Goal: Task Accomplishment & Management: Manage account settings

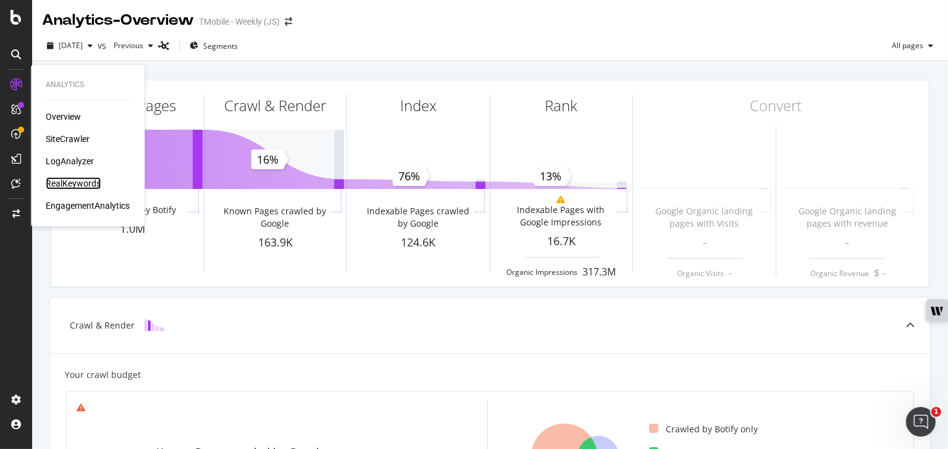
click at [74, 184] on div "RealKeywords" at bounding box center [73, 183] width 55 height 12
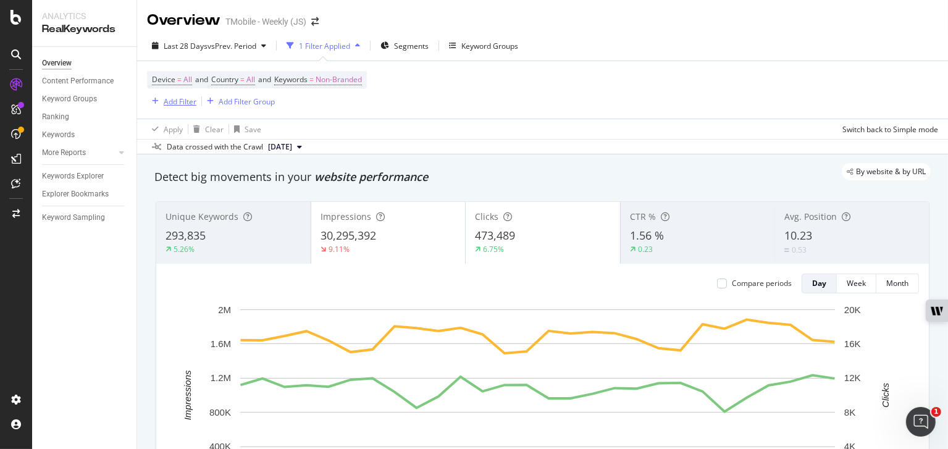
click at [183, 99] on div "Add Filter" at bounding box center [180, 101] width 33 height 10
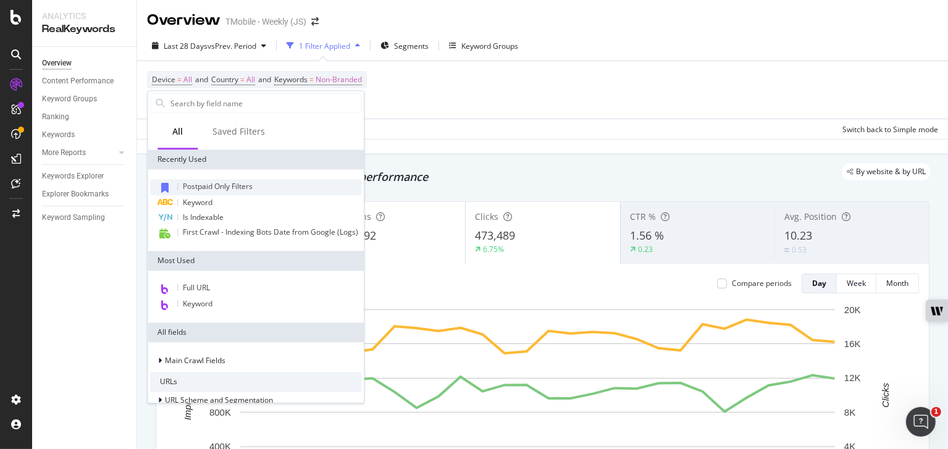
click at [238, 182] on span "Postpaid Only Filters" at bounding box center [218, 186] width 70 height 10
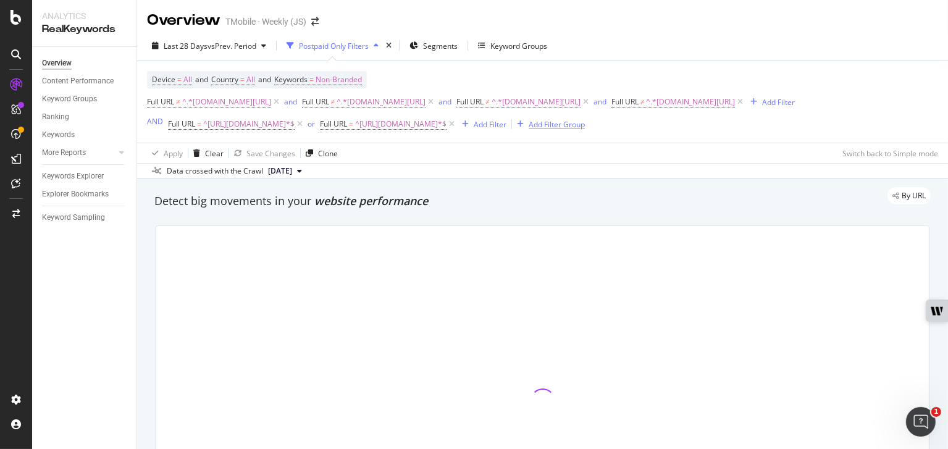
click at [578, 125] on div "Add Filter Group" at bounding box center [557, 124] width 56 height 10
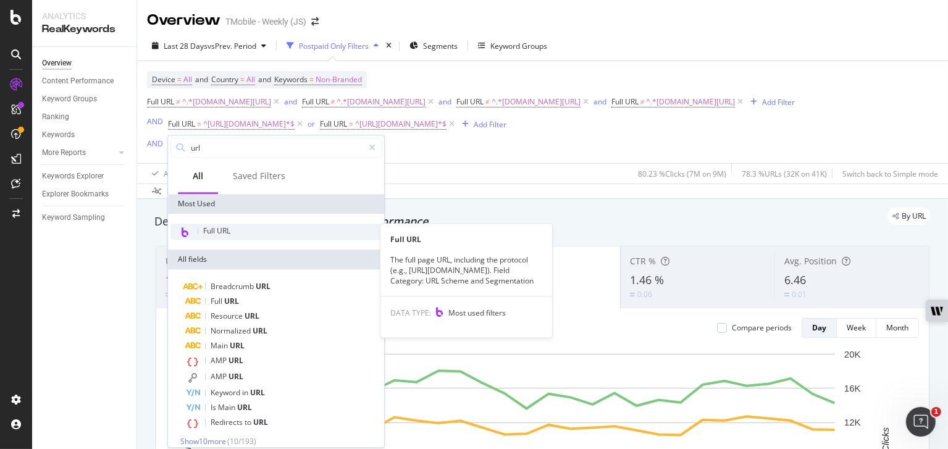
type input "url"
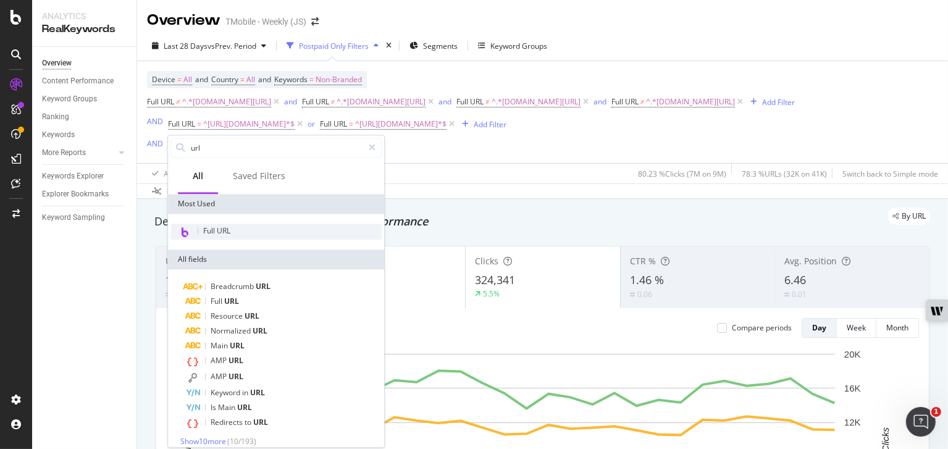
click at [244, 224] on div "Full URL" at bounding box center [275, 232] width 211 height 16
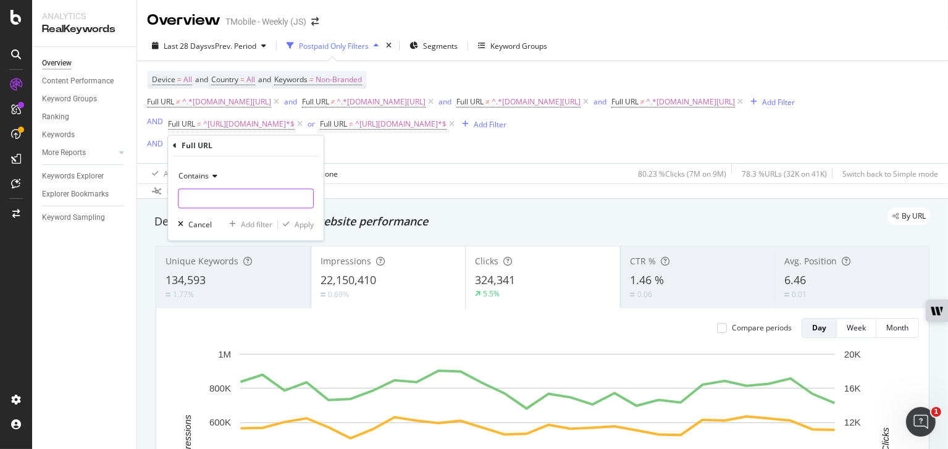
click at [230, 190] on input "text" at bounding box center [245, 199] width 135 height 20
paste input "[URL][DOMAIN_NAME]"
drag, startPoint x: 214, startPoint y: 196, endPoint x: 146, endPoint y: 186, distance: 68.6
click at [146, 186] on body "Analytics RealKeywords Overview Content Performance Keyword Groups Ranking Keyw…" at bounding box center [474, 224] width 948 height 449
drag, startPoint x: 228, startPoint y: 201, endPoint x: 175, endPoint y: 190, distance: 54.3
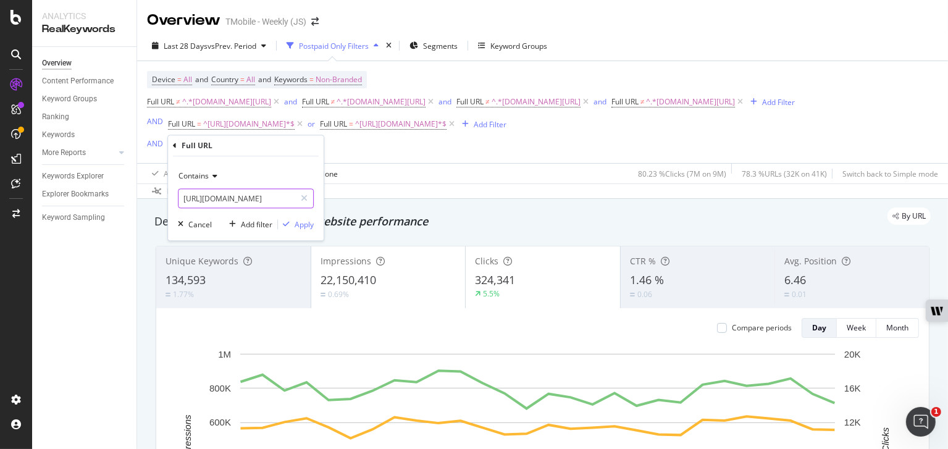
click at [175, 190] on div "Contains [URL][DOMAIN_NAME] Cancel Add filter Apply" at bounding box center [246, 199] width 156 height 84
type input "[DOMAIN_NAME][URL]"
click at [304, 224] on div "Apply" at bounding box center [304, 224] width 19 height 10
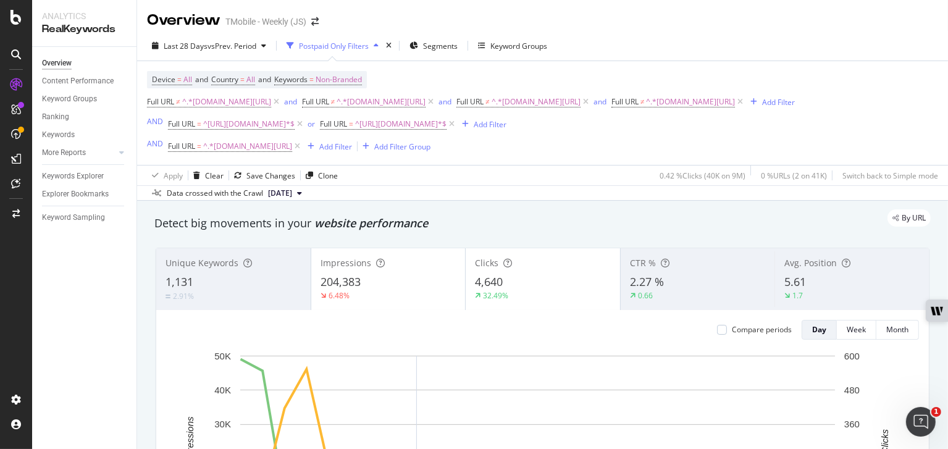
click at [719, 59] on div "Last 28 Days vs Prev. Period Postpaid Only Filters Segments Keyword Groups" at bounding box center [542, 48] width 811 height 25
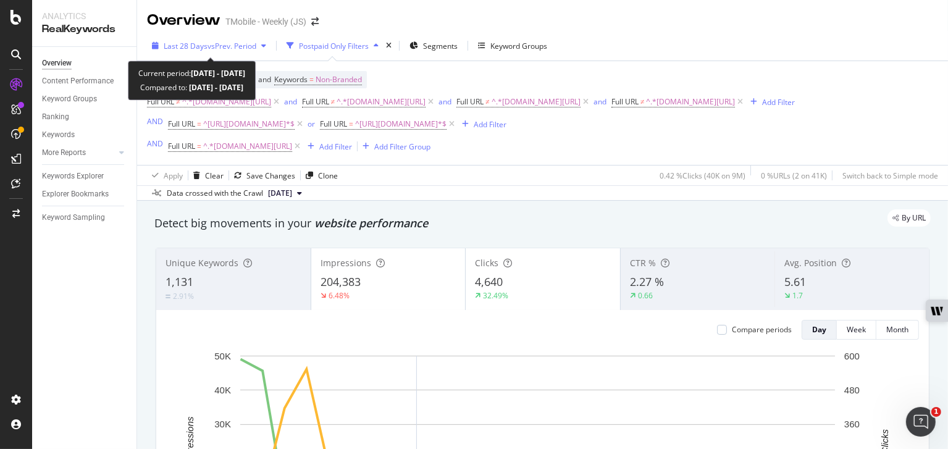
click at [227, 41] on span "vs Prev. Period" at bounding box center [231, 46] width 49 height 10
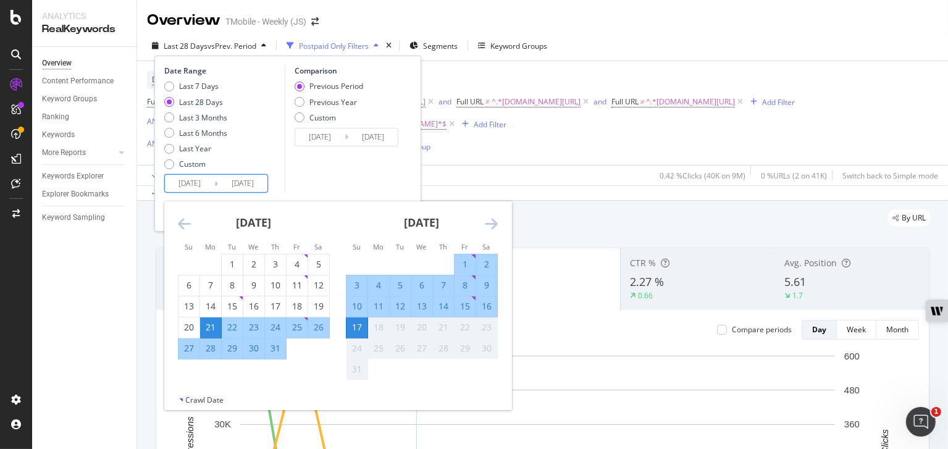
click at [192, 176] on input "[DATE]" at bounding box center [189, 183] width 49 height 17
click at [232, 265] on div "1" at bounding box center [232, 264] width 21 height 12
type input "[DATE]"
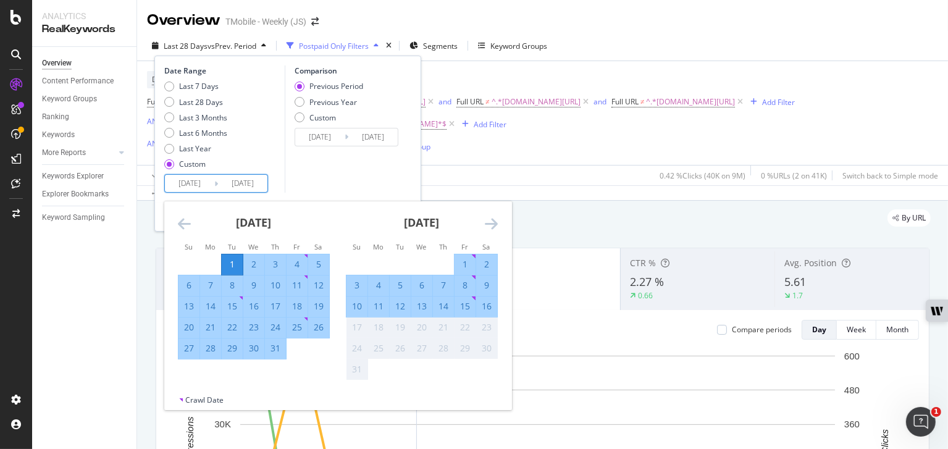
click at [275, 354] on div "31" at bounding box center [275, 348] width 21 height 20
type input "[DATE]"
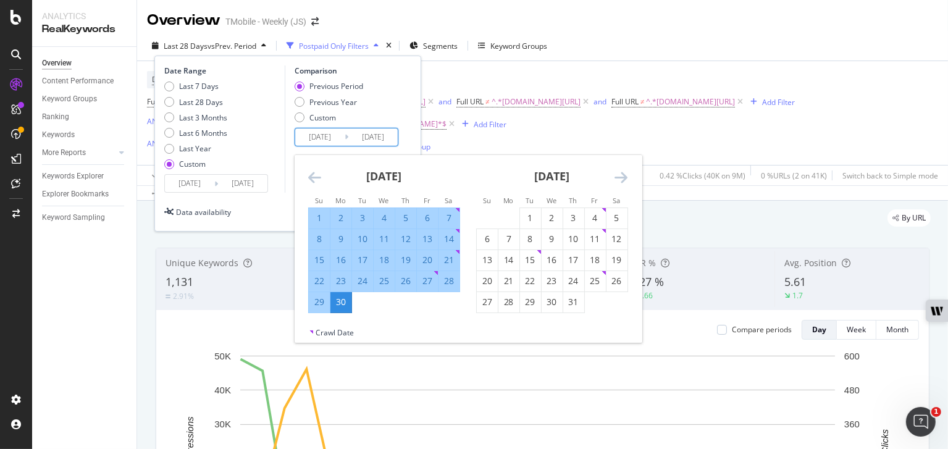
click at [330, 136] on input "[DATE]" at bounding box center [319, 136] width 49 height 17
click at [317, 178] on icon "Move backward to switch to the previous month." at bounding box center [314, 177] width 13 height 15
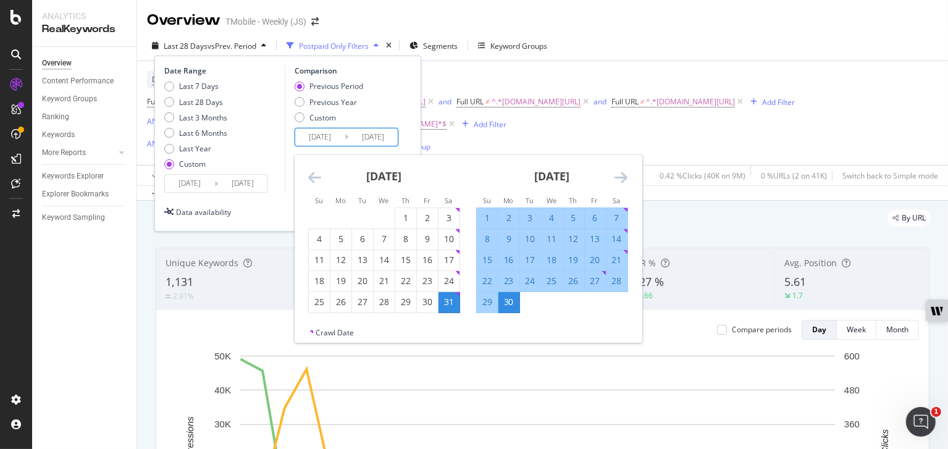
click at [485, 222] on div "1" at bounding box center [487, 218] width 21 height 12
type input "[DATE]"
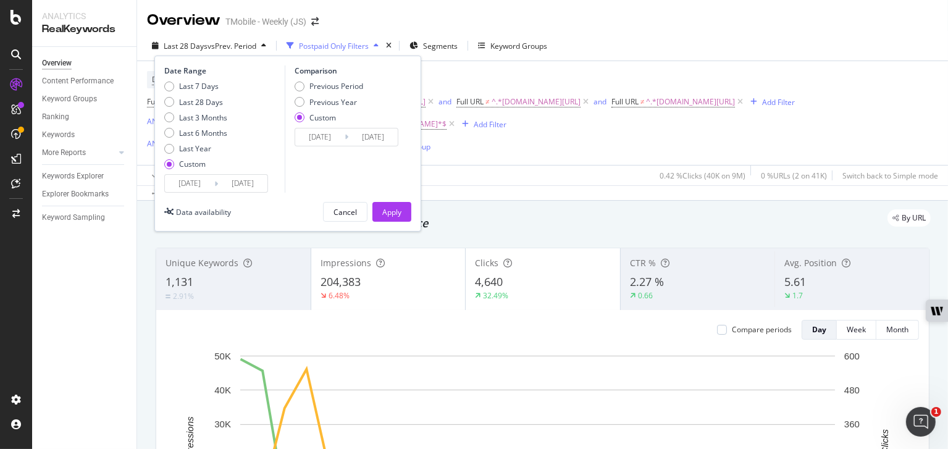
click at [414, 125] on div "Date Range Last 7 Days Last 28 Days Last 3 Months Last 6 Months Last Year Custo…" at bounding box center [287, 144] width 267 height 176
click at [393, 212] on div "Apply" at bounding box center [391, 212] width 19 height 10
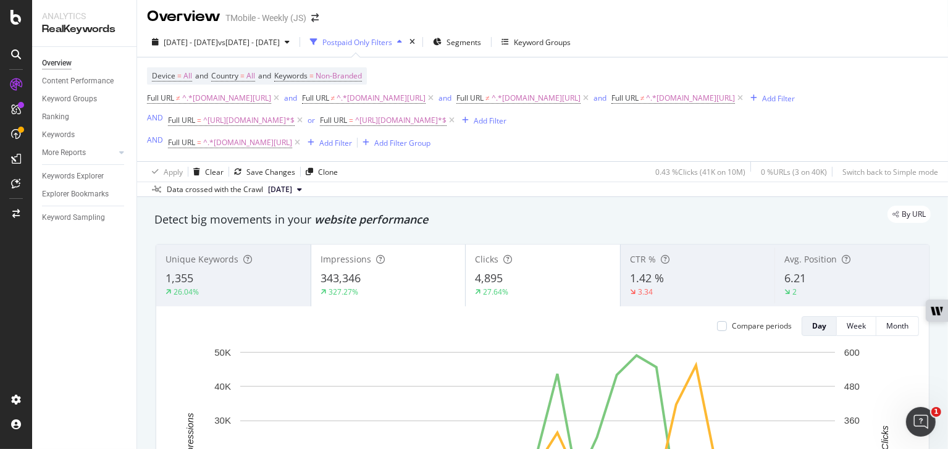
scroll to position [4, 0]
click at [567, 68] on div "Device = All and Country = All and Keywords = Non-Branded Full URL ≠ ^.*[DOMAIN…" at bounding box center [471, 109] width 648 height 84
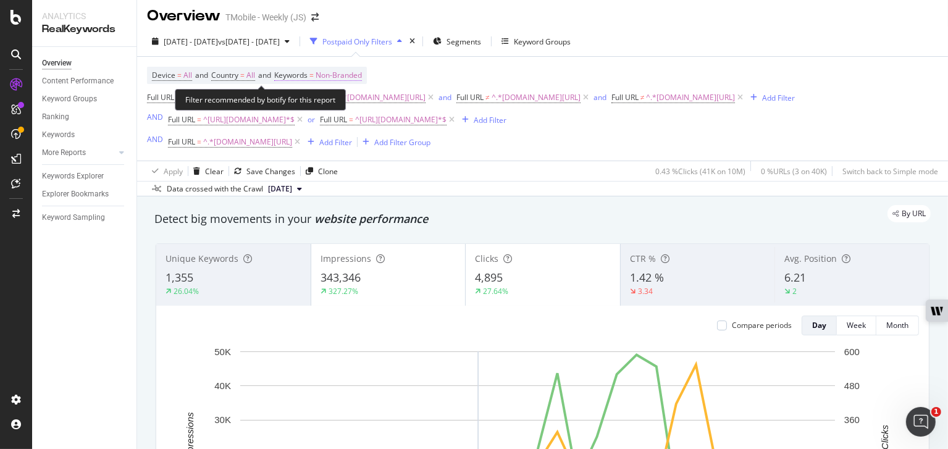
click at [346, 74] on span "Non-Branded" at bounding box center [339, 75] width 46 height 17
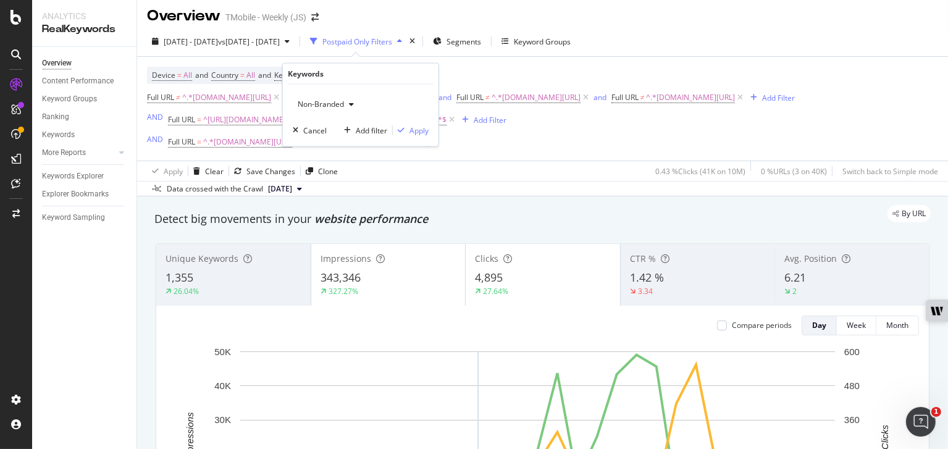
click at [336, 105] on span "Non-Branded" at bounding box center [318, 104] width 51 height 10
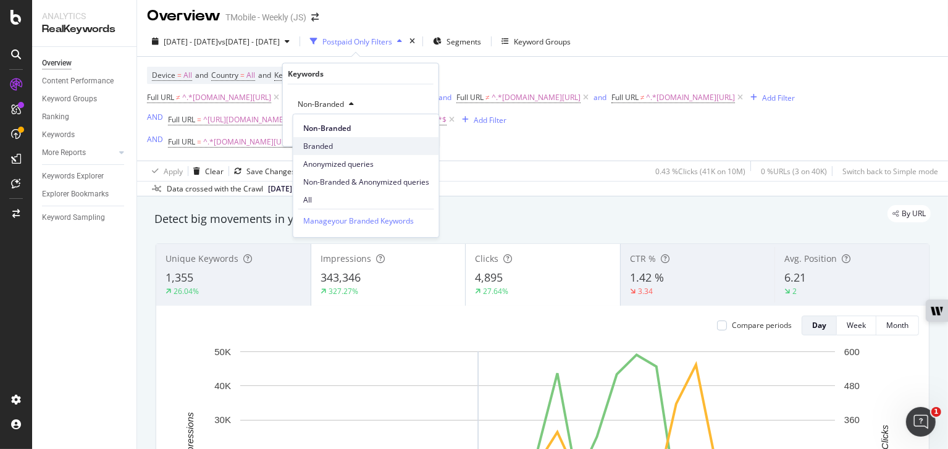
click at [325, 146] on span "Branded" at bounding box center [366, 146] width 126 height 11
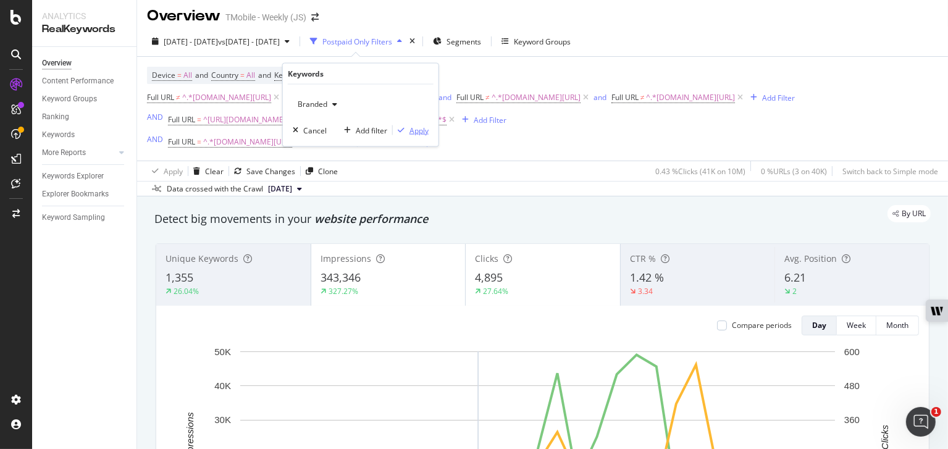
click at [421, 127] on div "Apply" at bounding box center [418, 130] width 19 height 10
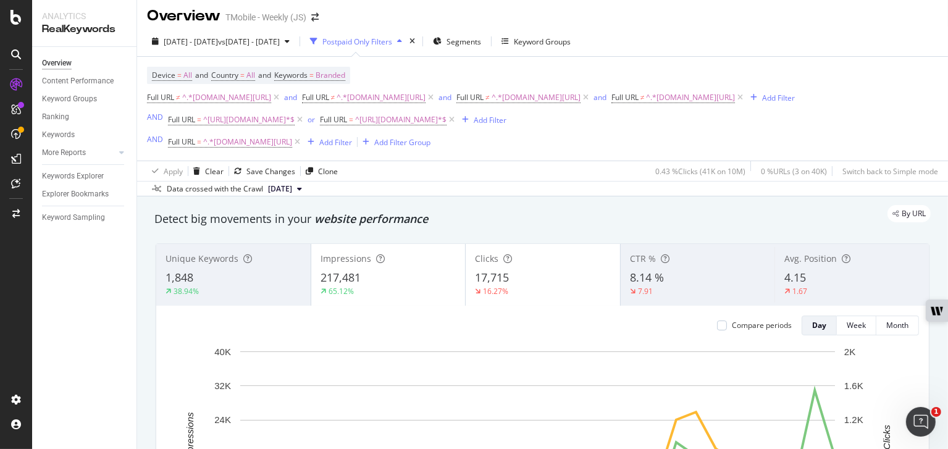
click at [604, 229] on div "Detect big movements in your website performance" at bounding box center [542, 219] width 789 height 28
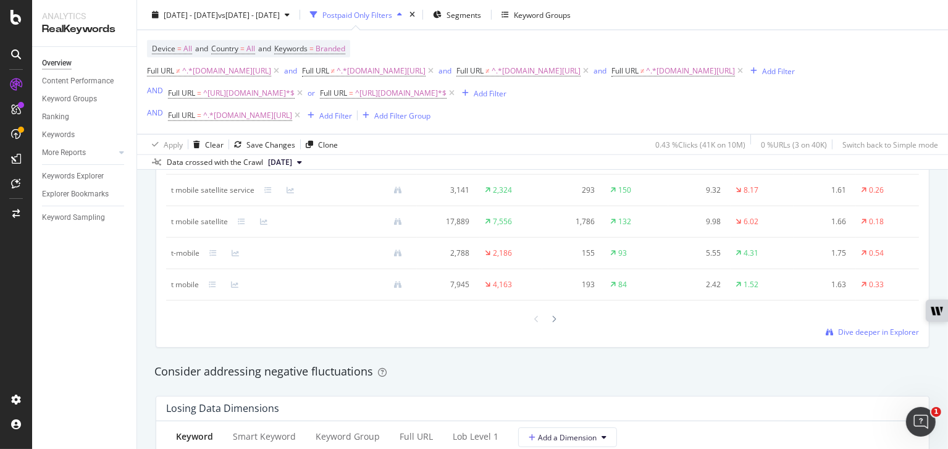
scroll to position [1103, 0]
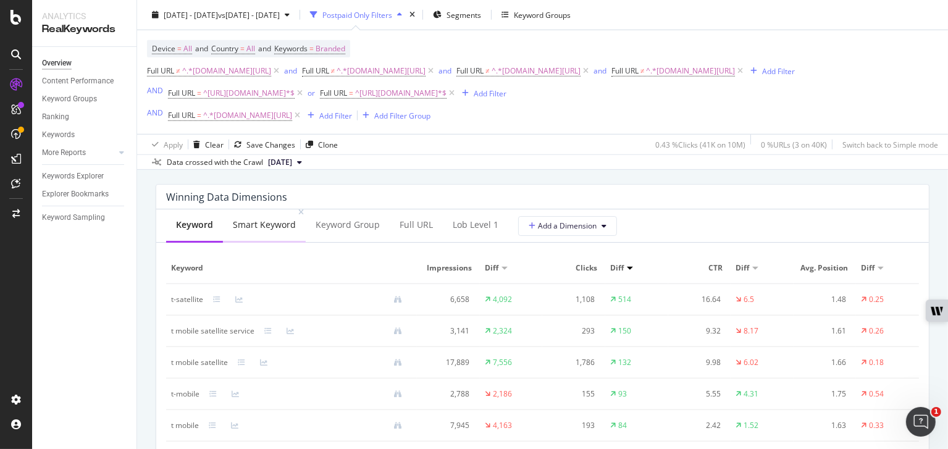
click at [259, 229] on div "Smart Keyword" at bounding box center [264, 225] width 63 height 12
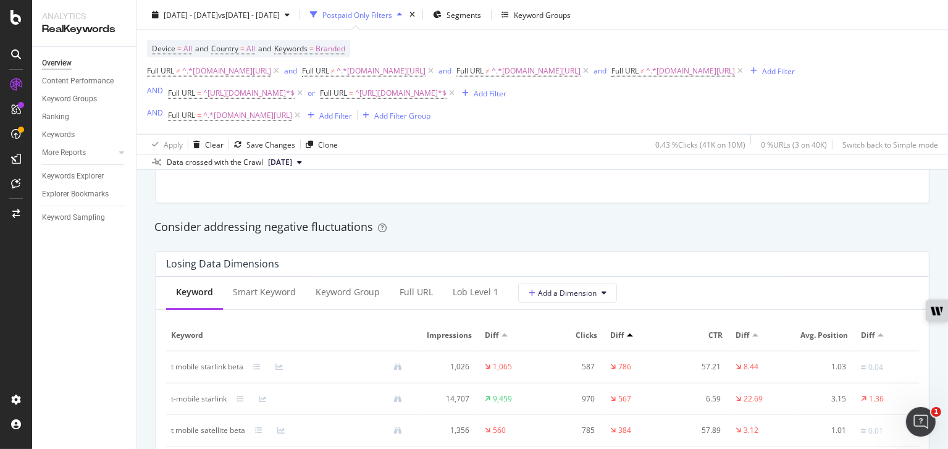
scroll to position [1384, 0]
click at [266, 297] on div "Smart Keyword" at bounding box center [264, 291] width 83 height 34
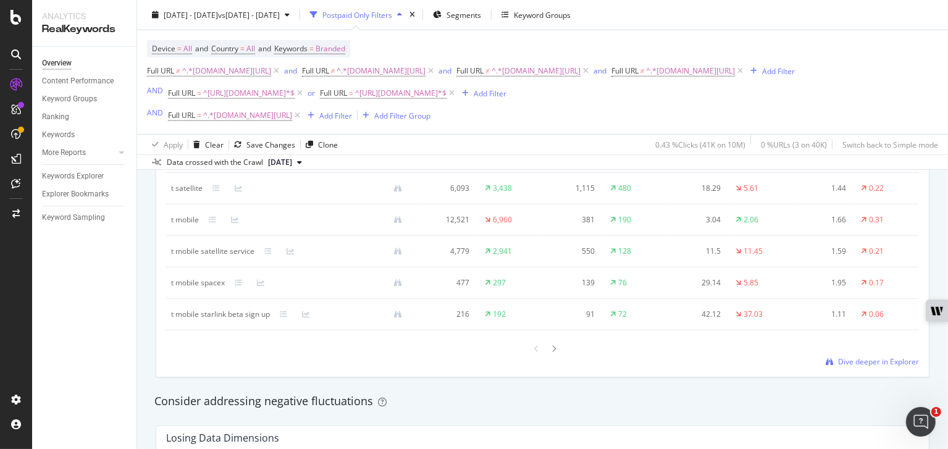
scroll to position [1213, 0]
click at [630, 130] on div "Device = All and Country = All and Keywords = Branded Full URL ≠ ^.*[DOMAIN_NAM…" at bounding box center [542, 82] width 791 height 104
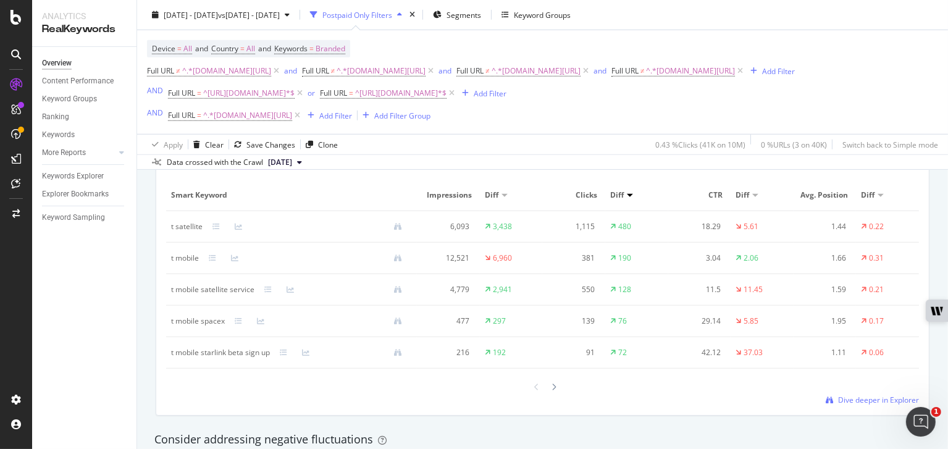
scroll to position [1176, 0]
click at [587, 130] on div "Device = All and Country = All and Keywords = Branded Full URL ≠ ^.*[DOMAIN_NAM…" at bounding box center [542, 82] width 791 height 104
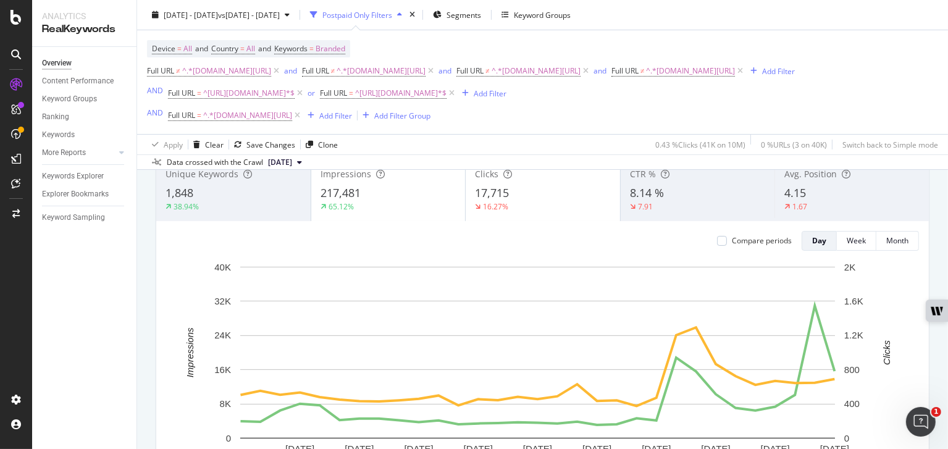
scroll to position [0, 0]
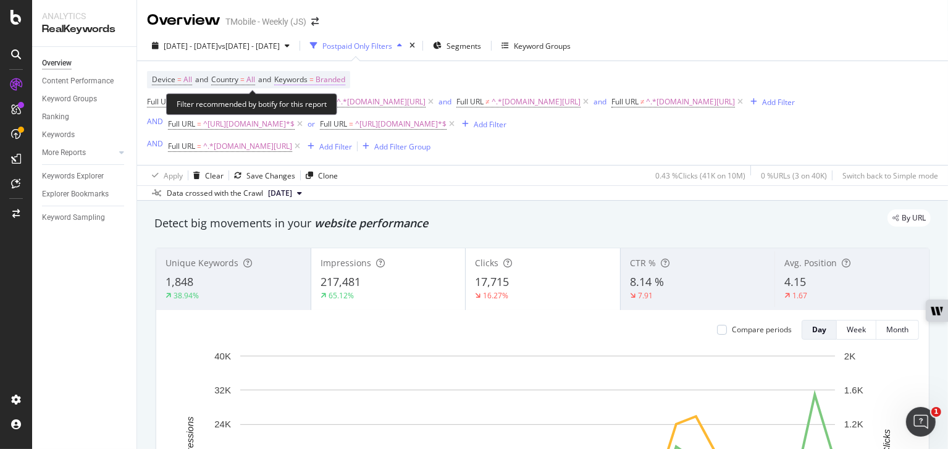
click at [341, 80] on span "Branded" at bounding box center [331, 79] width 30 height 17
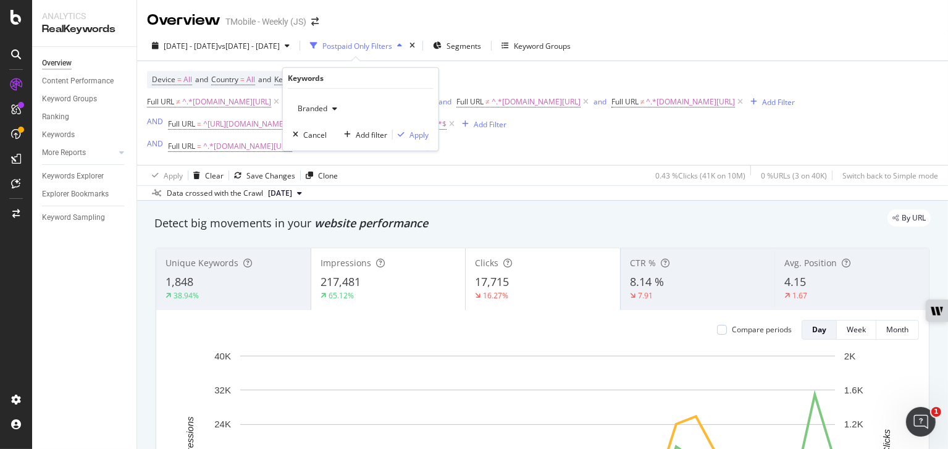
click at [327, 103] on div "Branded" at bounding box center [317, 108] width 49 height 19
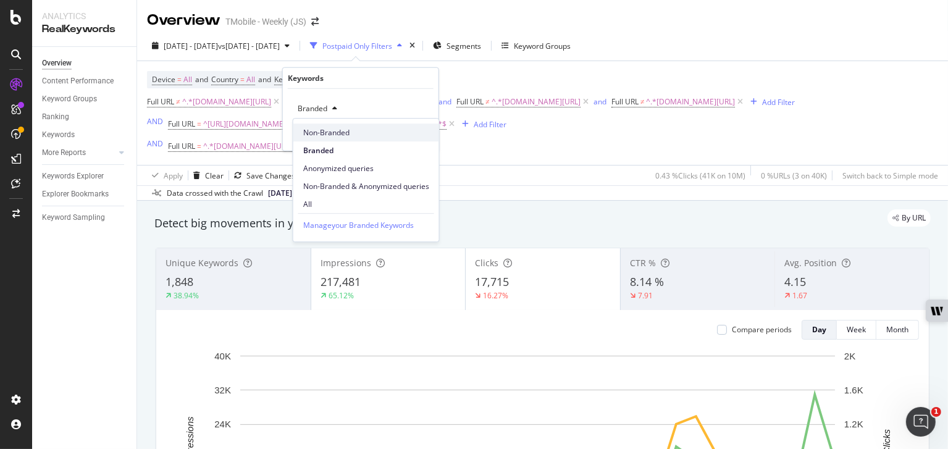
click at [322, 124] on div "Non-Branded" at bounding box center [366, 132] width 146 height 18
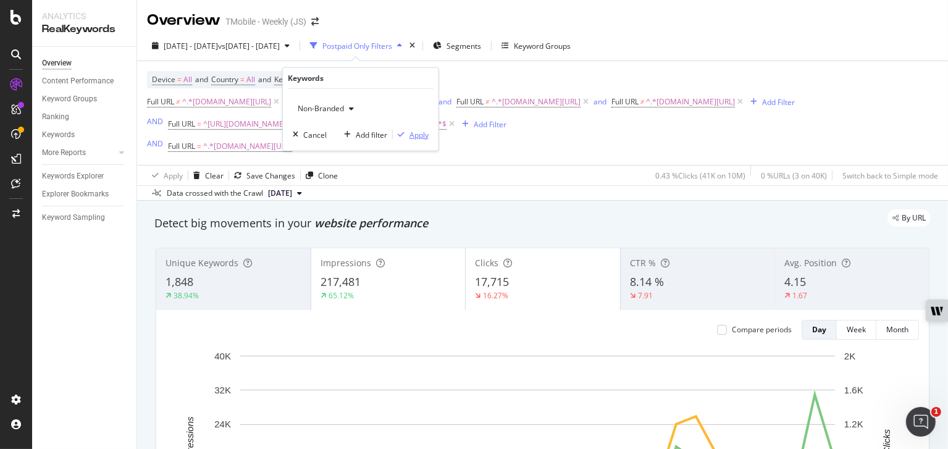
click at [420, 135] on div "Apply" at bounding box center [418, 134] width 19 height 10
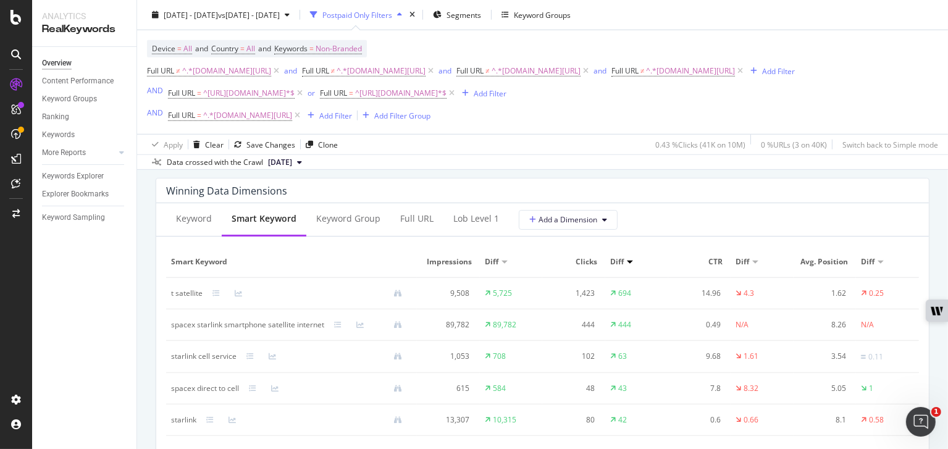
scroll to position [1109, 0]
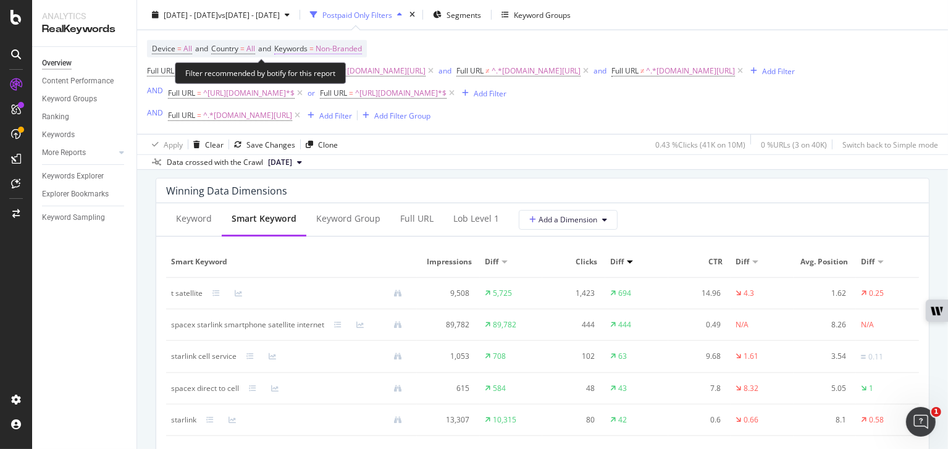
click at [349, 51] on span "Non-Branded" at bounding box center [339, 48] width 46 height 17
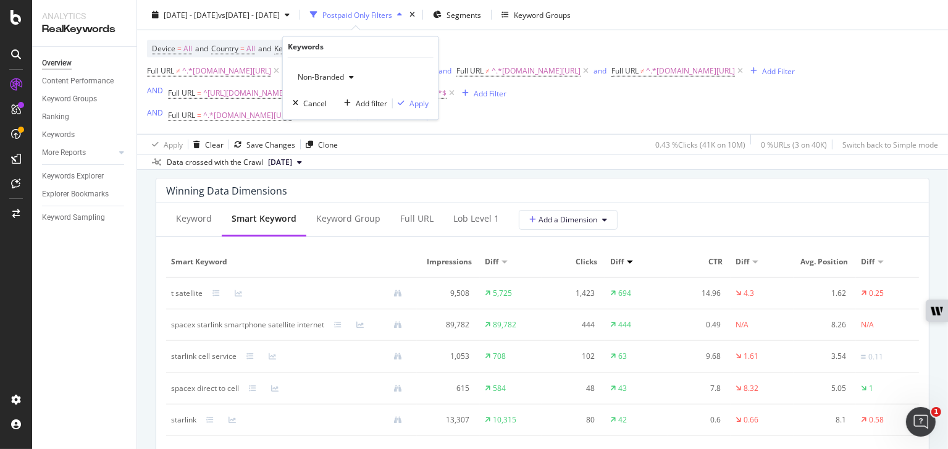
click at [325, 79] on span "Non-Branded" at bounding box center [318, 77] width 51 height 10
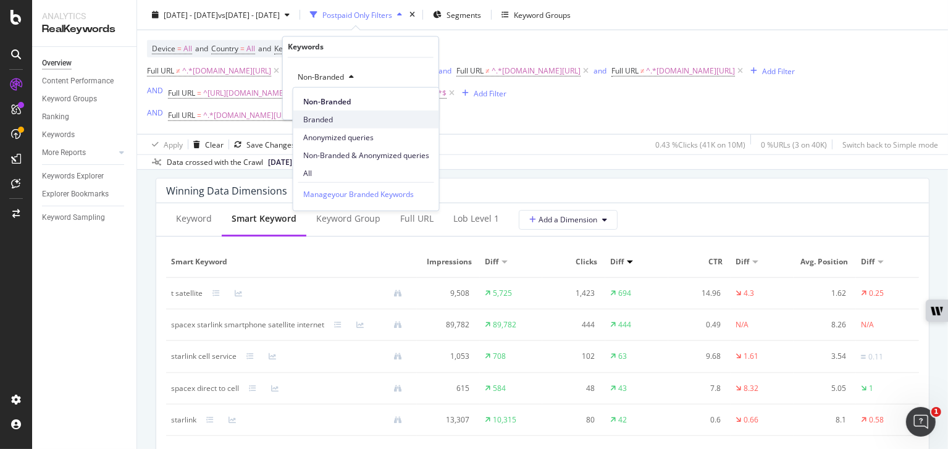
click at [325, 121] on span "Branded" at bounding box center [366, 119] width 126 height 11
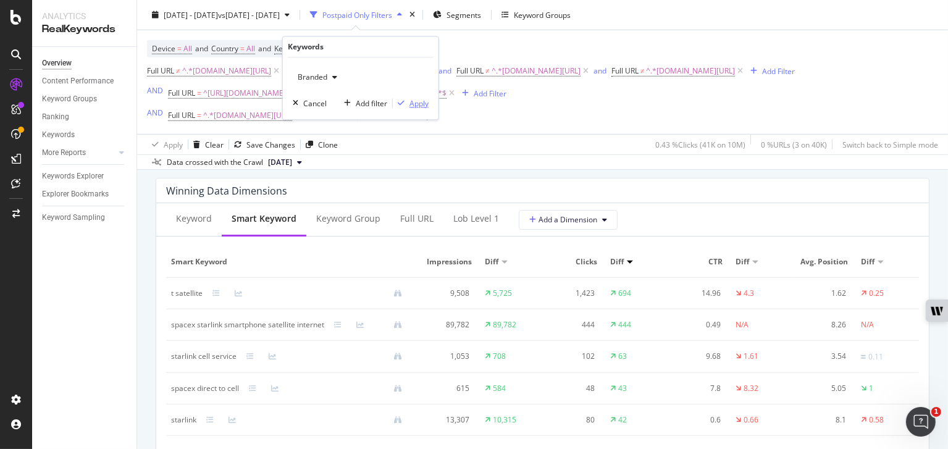
click at [425, 104] on div "Apply" at bounding box center [418, 103] width 19 height 10
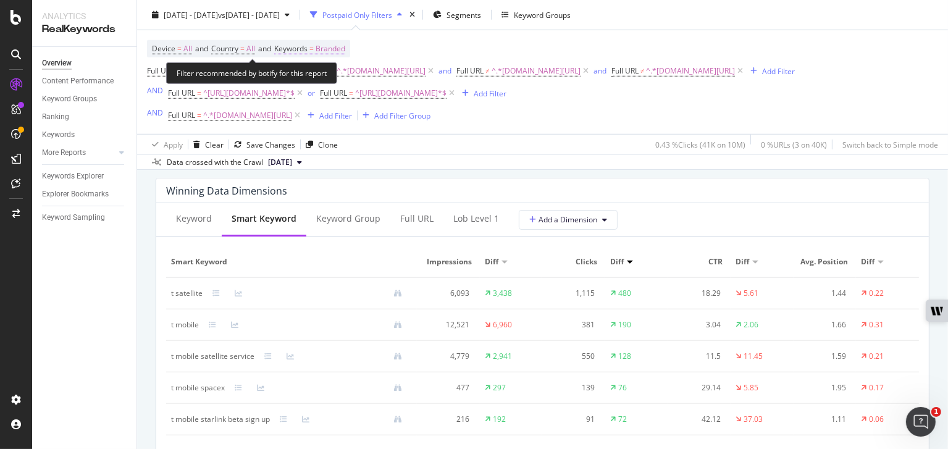
click at [340, 46] on span "Branded" at bounding box center [331, 48] width 30 height 17
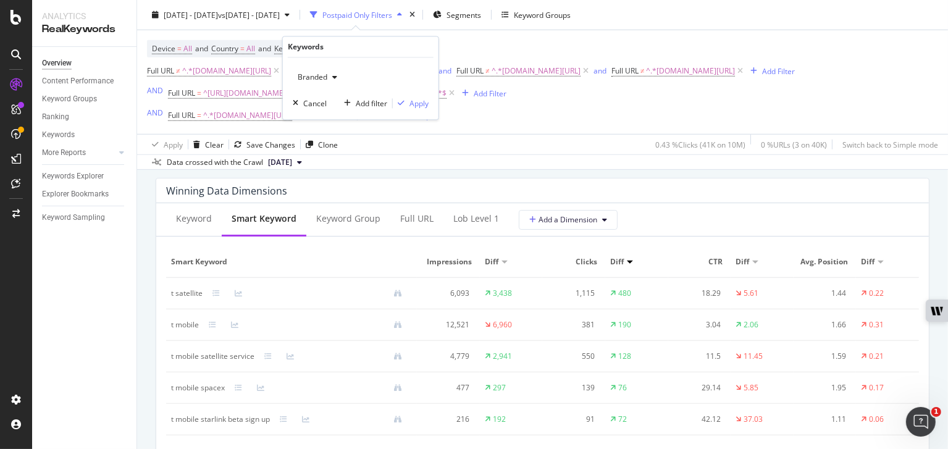
click at [327, 76] on div "button" at bounding box center [334, 77] width 15 height 7
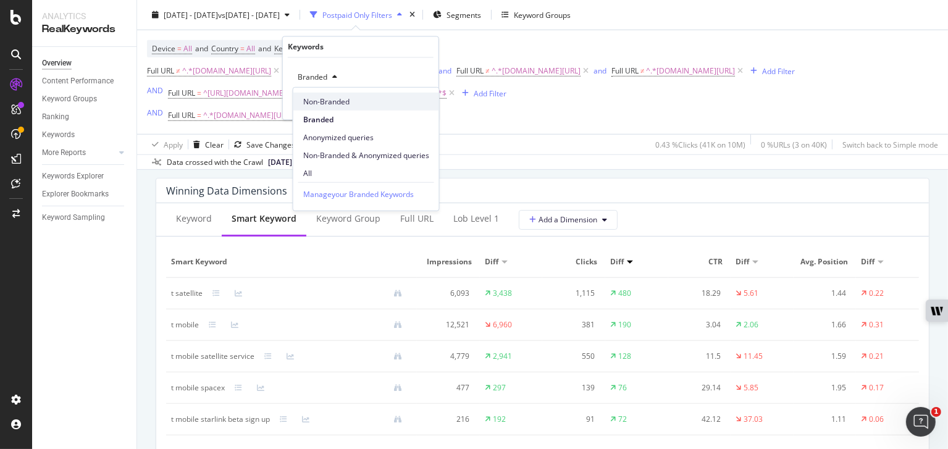
click at [328, 107] on div "Non-Branded" at bounding box center [366, 102] width 146 height 18
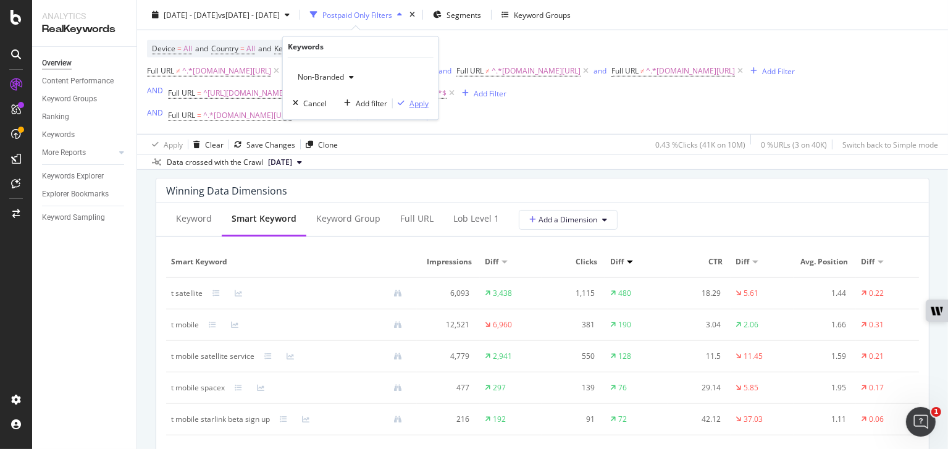
click at [415, 98] on div "Apply" at bounding box center [418, 103] width 19 height 10
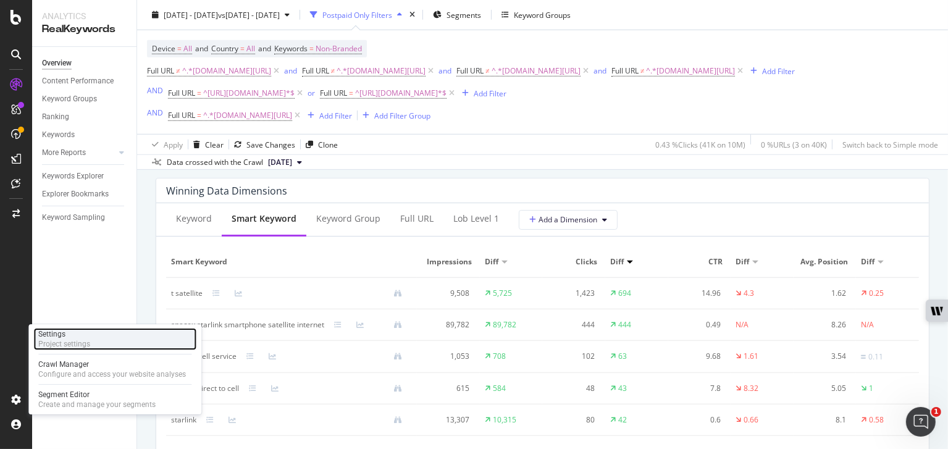
click at [101, 341] on div "Settings Project settings" at bounding box center [114, 339] width 163 height 22
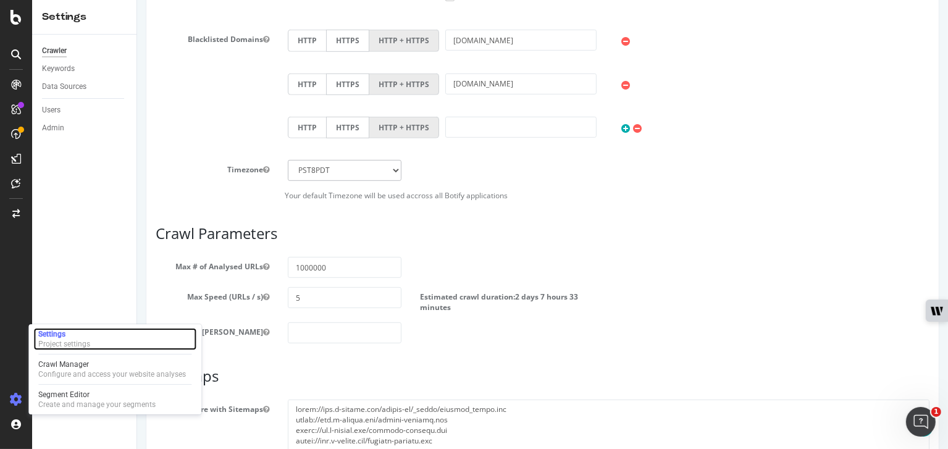
scroll to position [735, 0]
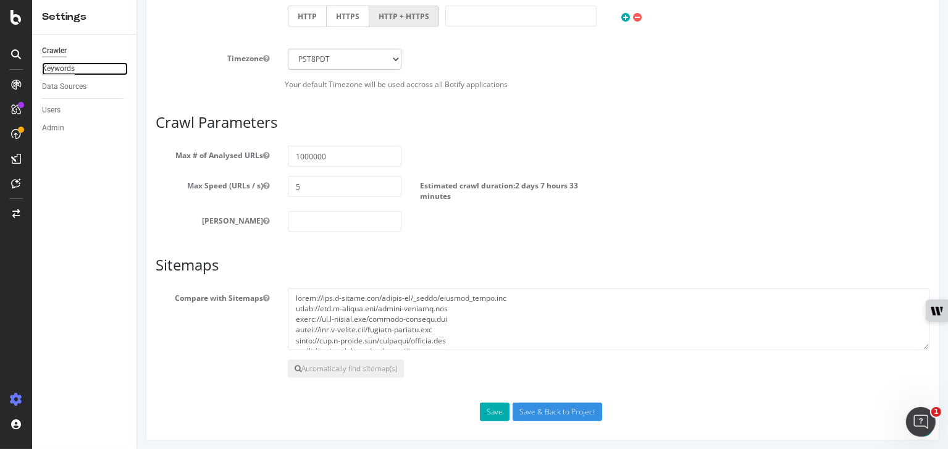
click at [64, 70] on div "Keywords" at bounding box center [58, 68] width 33 height 13
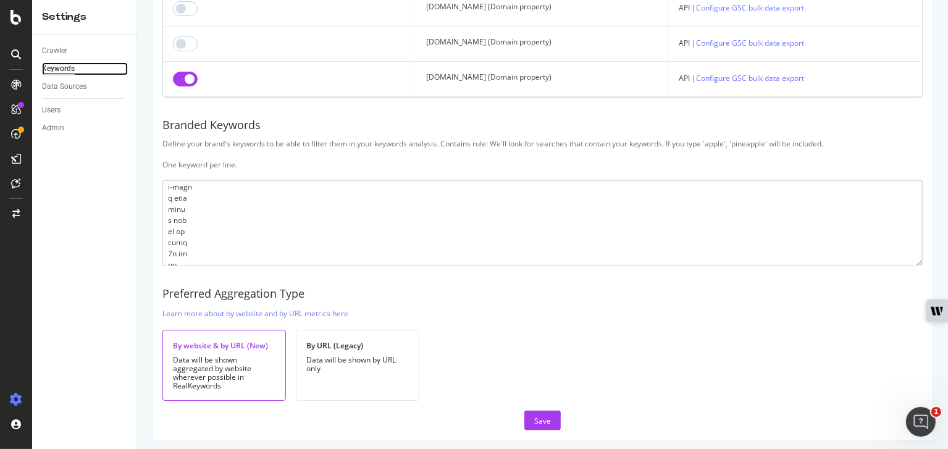
scroll to position [7276, 0]
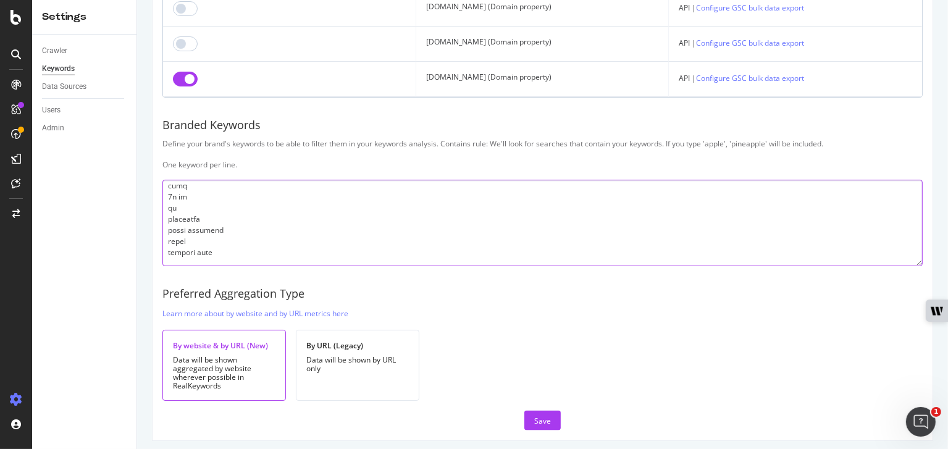
click at [226, 243] on textarea at bounding box center [542, 223] width 760 height 86
type textarea "loremips dolors ametc adipi el€‘seddoe tempor incidi utlabo etdolo magnaa enima…"
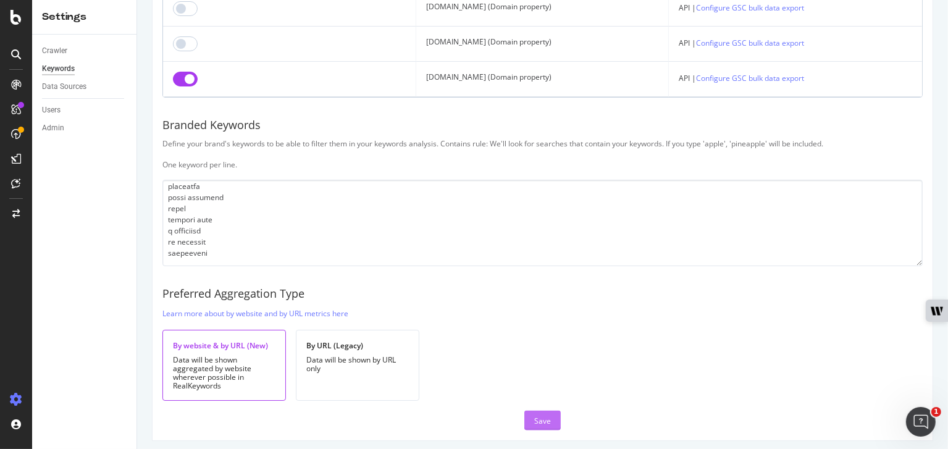
click at [534, 418] on div "Save" at bounding box center [542, 421] width 17 height 10
click at [150, 54] on div "TMobile - Weekly (JS) Botify Keywords Select the Websites from Google Search Co…" at bounding box center [542, 224] width 811 height 449
